Goal: Information Seeking & Learning: Find specific page/section

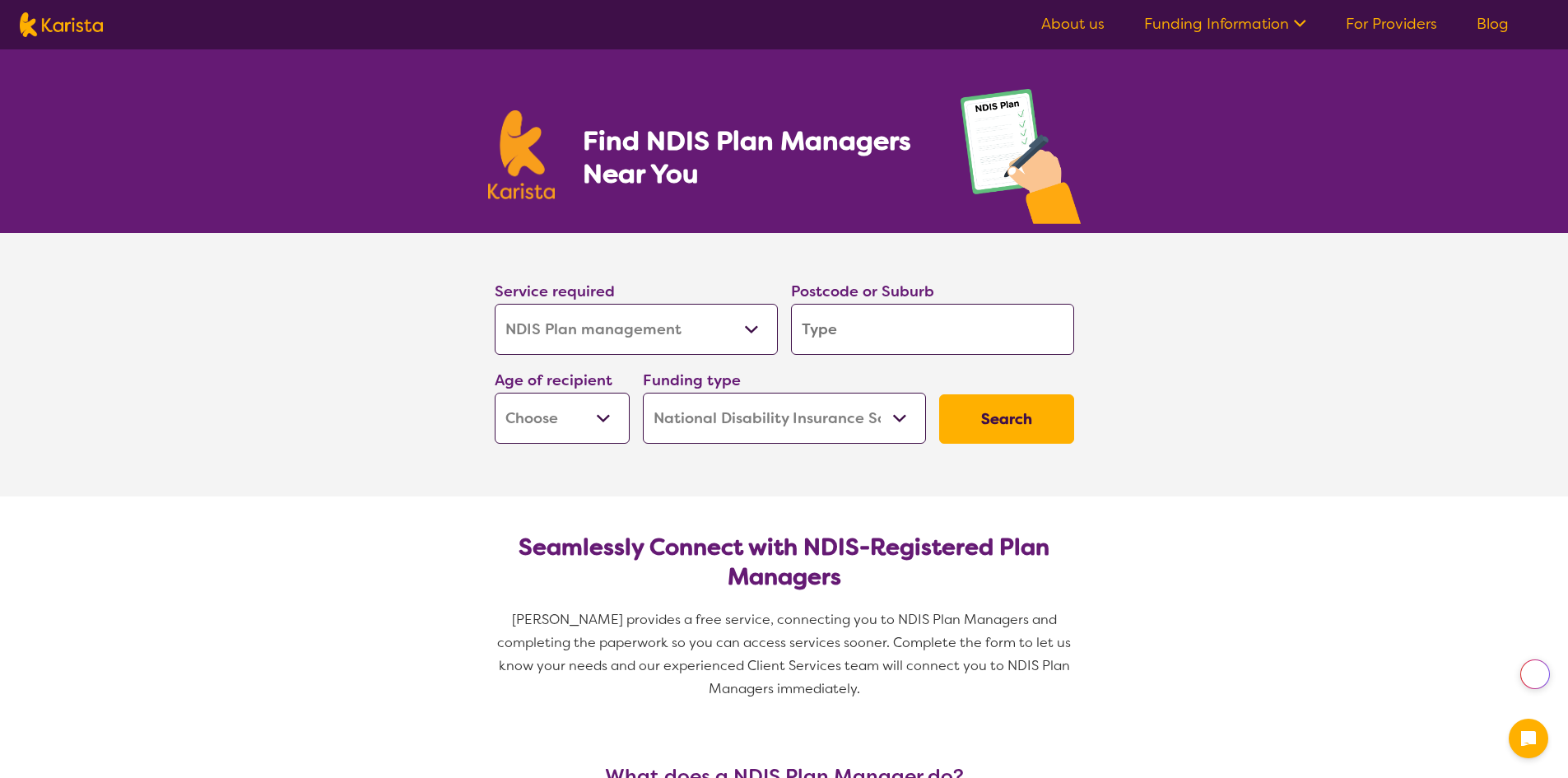
select select "NDIS Plan management"
select select "NDIS"
select select "NDIS Plan management"
select select "NDIS"
click at [718, 336] on select "Allied Health Assistant Assessment ([MEDICAL_DATA] or [MEDICAL_DATA]) Behaviour…" at bounding box center [637, 329] width 283 height 51
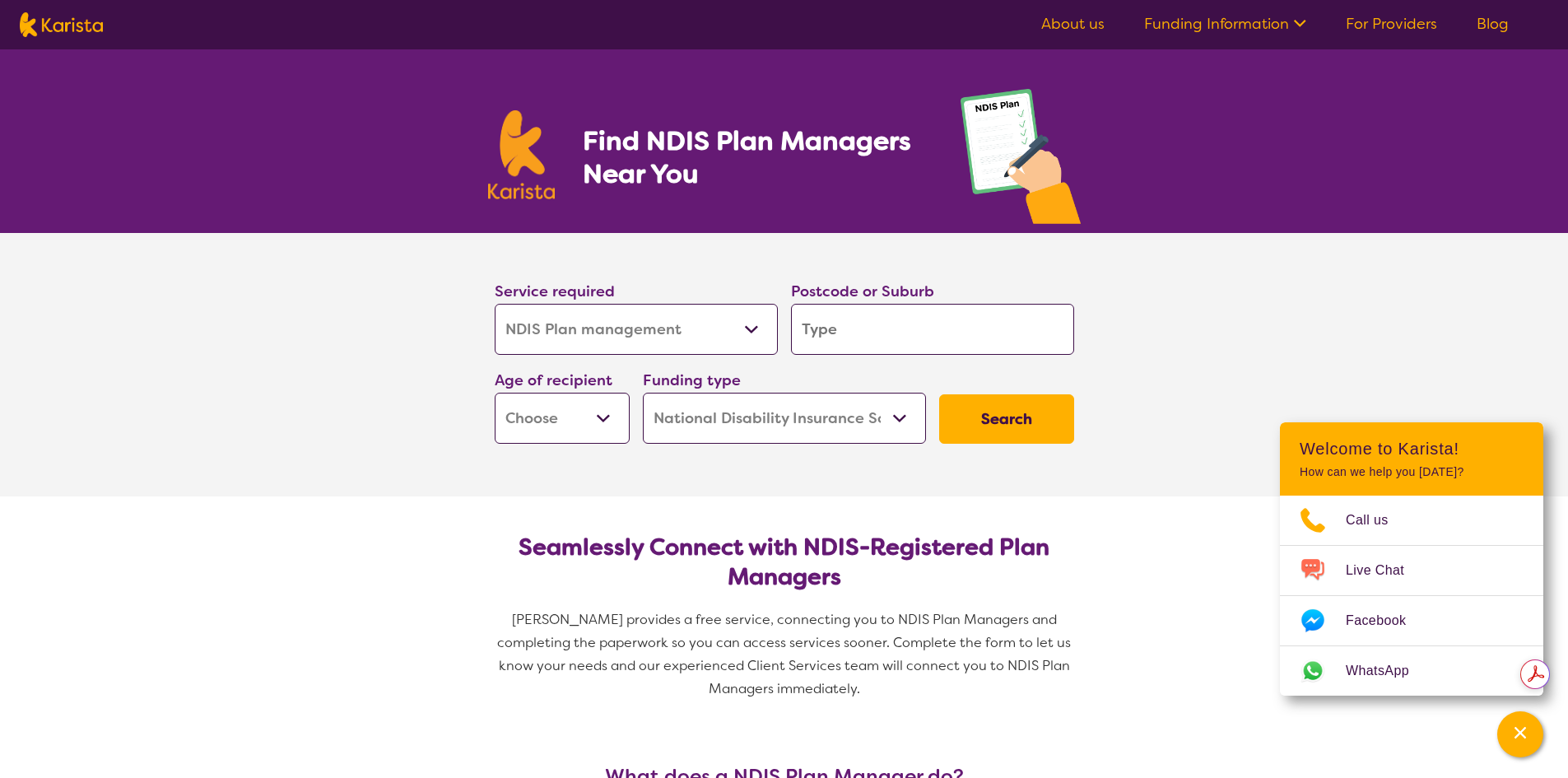
click at [718, 336] on select "Allied Health Assistant Assessment ([MEDICAL_DATA] or [MEDICAL_DATA]) Behaviour…" at bounding box center [637, 329] width 283 height 51
click at [863, 333] on input "search" at bounding box center [933, 329] width 283 height 51
type input "2484"
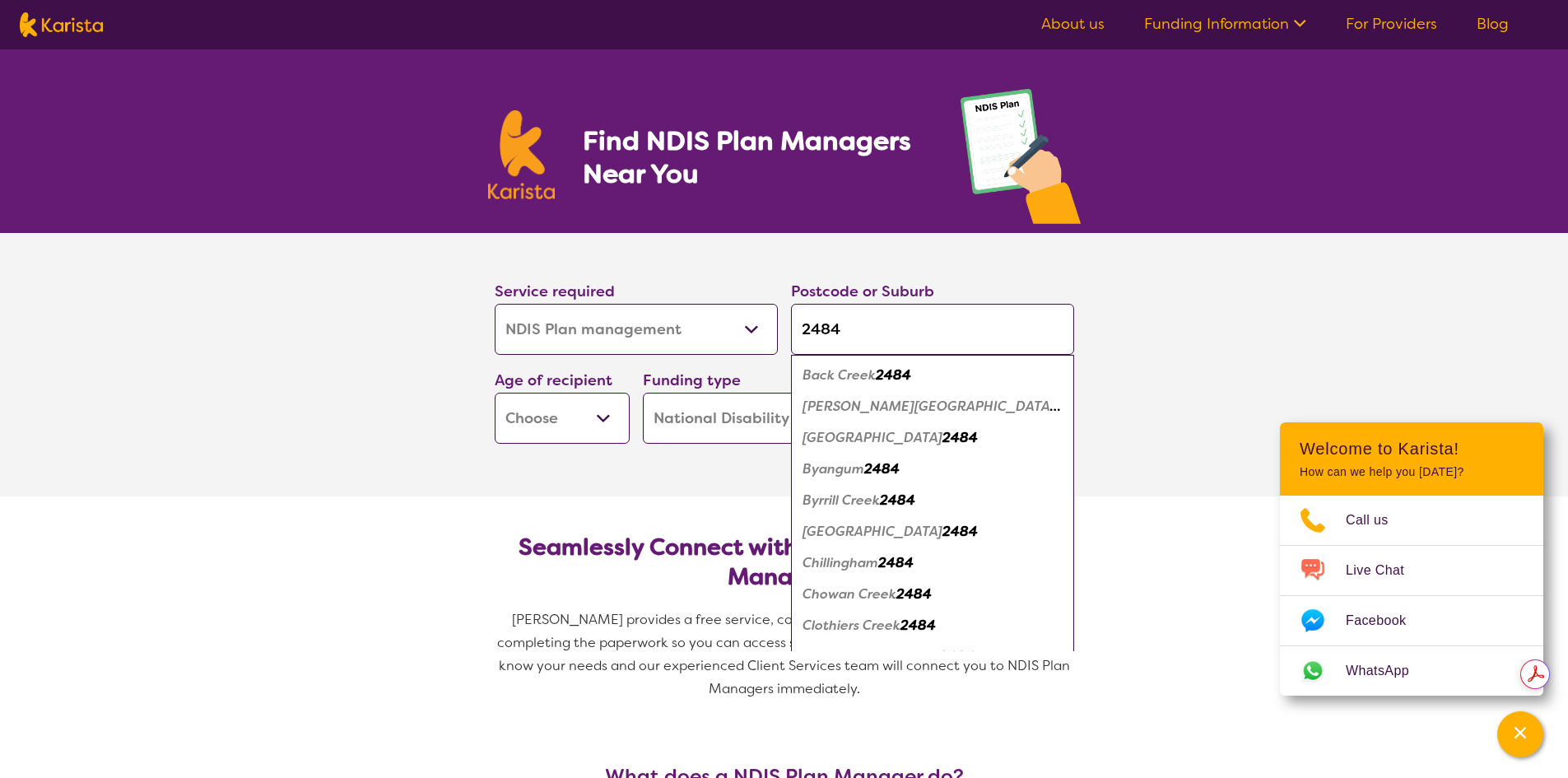
click at [613, 419] on select "Early Childhood - 0 to 9 Child - 10 to 11 Adolescent - 12 to 17 Adult - 18 to 6…" at bounding box center [562, 418] width 135 height 51
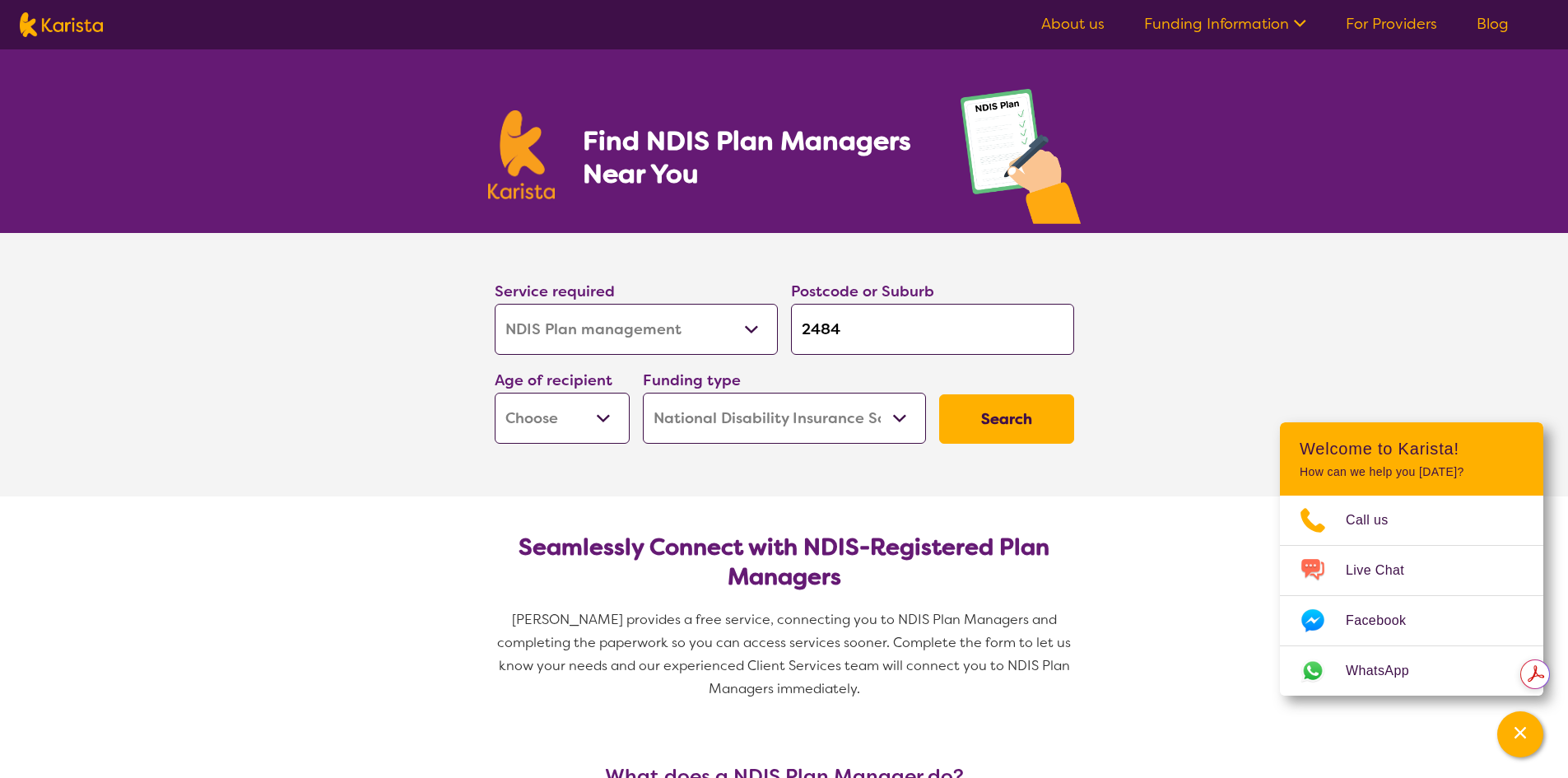
select select "AD"
click at [495, 392] on select "Early Childhood - 0 to 9 Child - 10 to 11 Adolescent - 12 to 17 Adult - 18 to 6…" at bounding box center [562, 418] width 135 height 51
select select "AD"
click at [1008, 418] on button "Search" at bounding box center [1006, 419] width 135 height 49
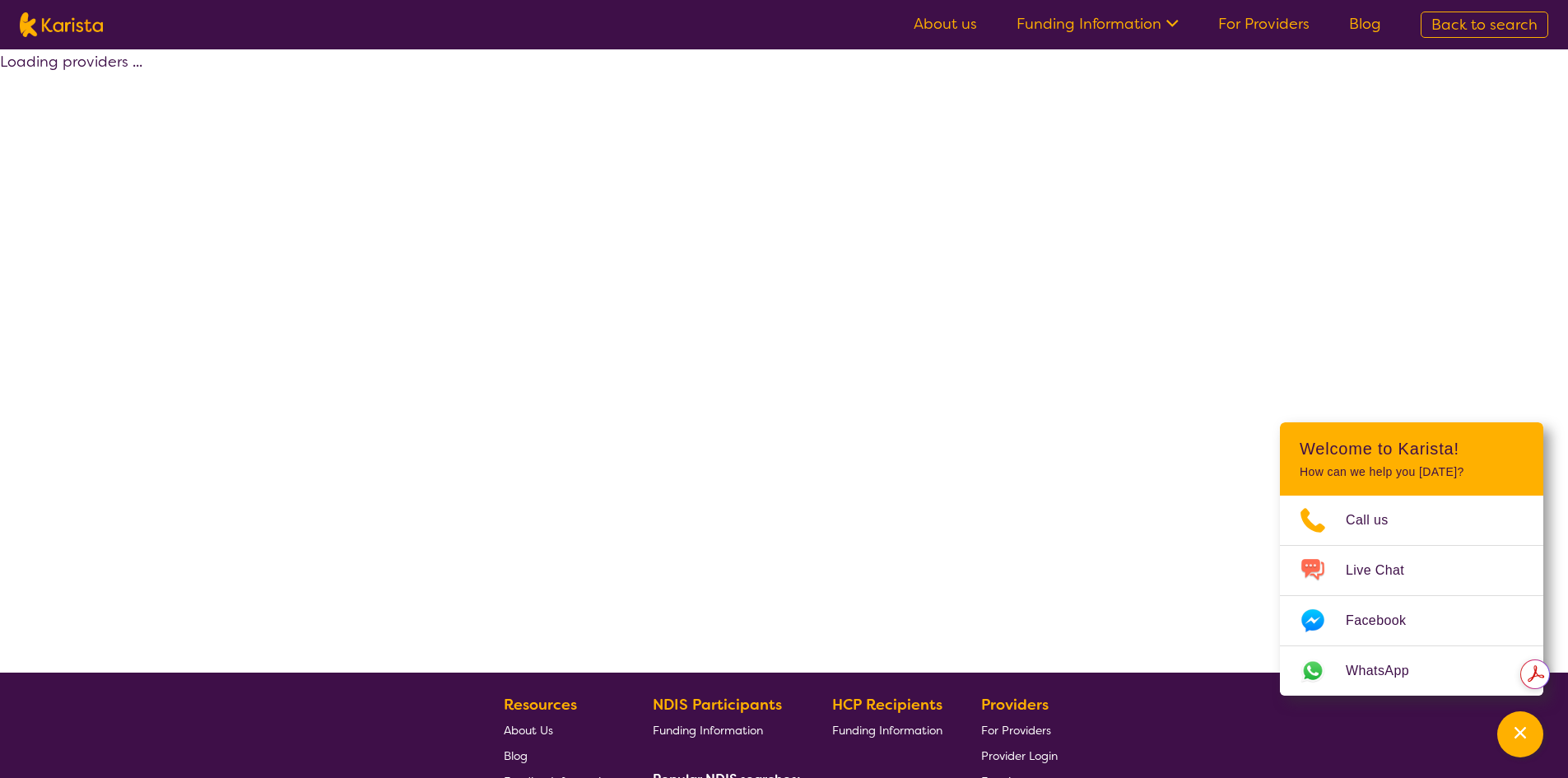
select select "by_score"
